Goal: Browse casually: Explore the website without a specific task or goal

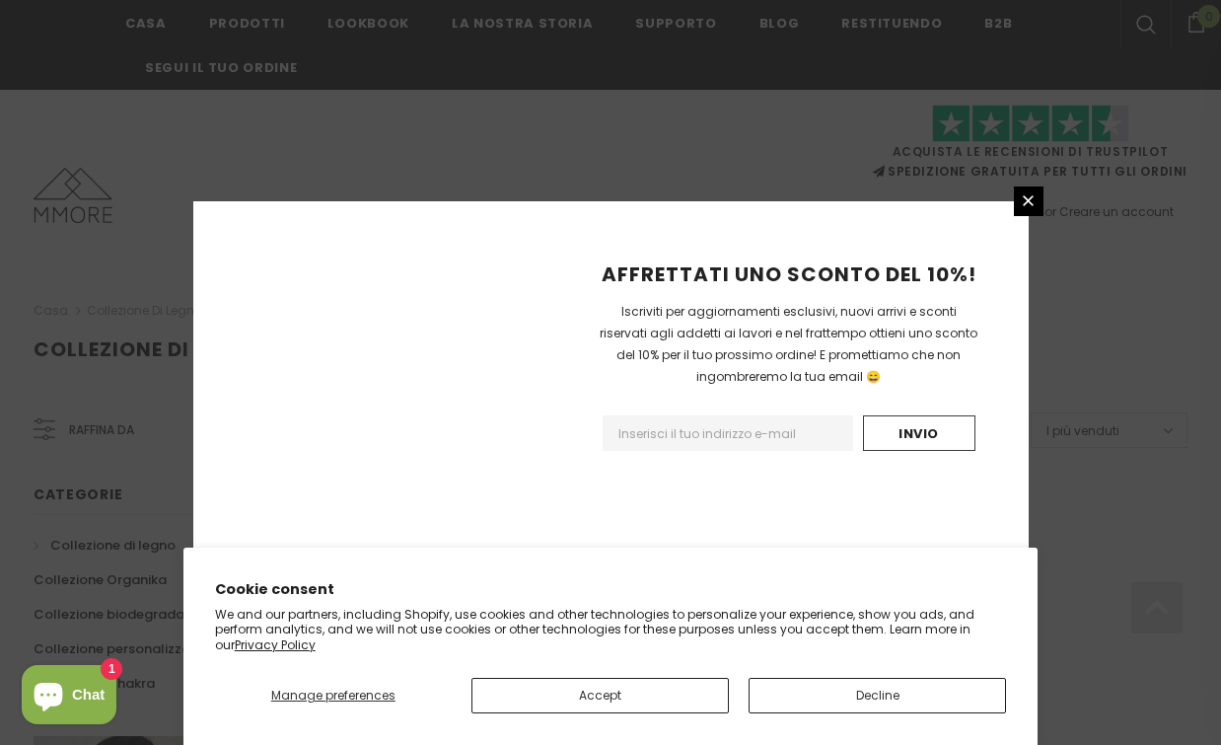
scroll to position [1318, 0]
